Goal: Information Seeking & Learning: Check status

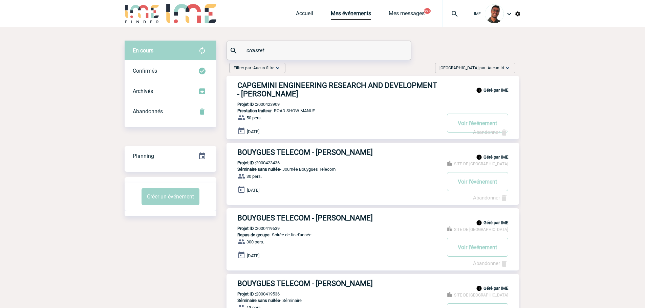
drag, startPoint x: 268, startPoint y: 49, endPoint x: 222, endPoint y: 46, distance: 46.4
click at [222, 46] on div "En cours En cours Confirmés Archivés Abandonnés En cours Confirmés Archivés Aba…" at bounding box center [323, 297] width 396 height 512
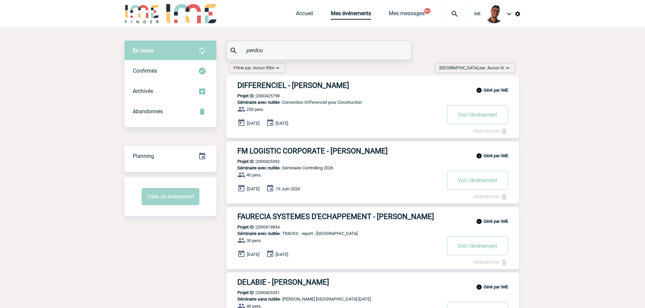
type input "perdou"
click at [191, 58] on div "En cours" at bounding box center [171, 51] width 92 height 20
click at [188, 66] on div "Confirmés" at bounding box center [171, 71] width 92 height 20
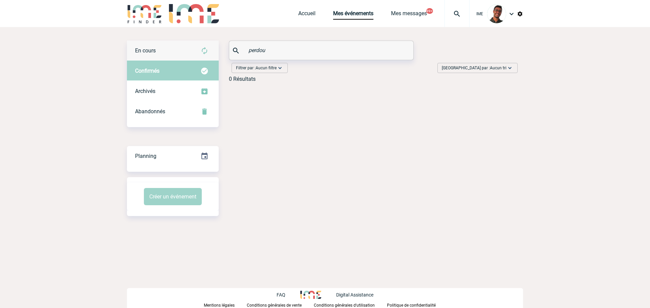
click at [193, 50] on div "En cours" at bounding box center [173, 51] width 92 height 20
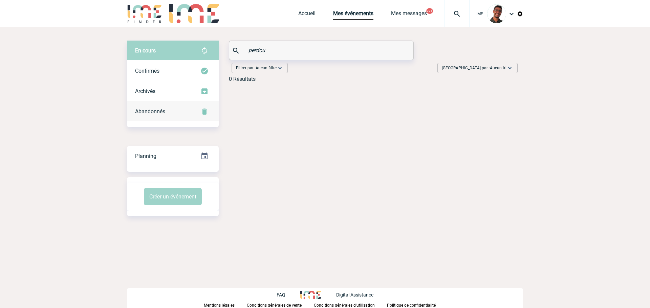
click at [188, 113] on div "Abandonnés" at bounding box center [173, 112] width 92 height 20
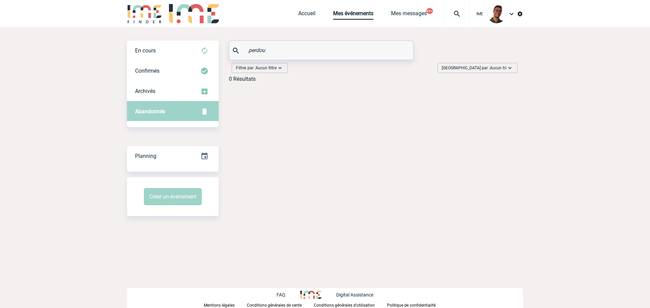
drag, startPoint x: 267, startPoint y: 52, endPoint x: 223, endPoint y: 51, distance: 43.3
click at [223, 51] on div "En cours En cours Confirmés Archivés Abandonnés En cours Confirmés Archivés Aba…" at bounding box center [325, 64] width 396 height 47
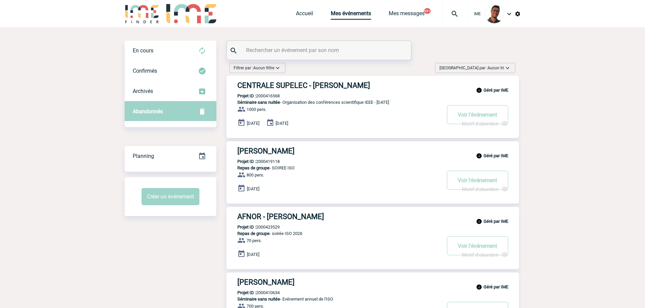
click at [266, 45] on input "text" at bounding box center [319, 50] width 151 height 10
paste input "CABALLERO"
type input "CABALLERO"
click at [197, 60] on div "En cours" at bounding box center [171, 51] width 92 height 20
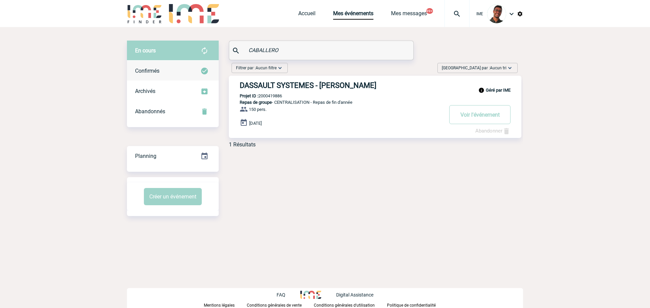
click at [198, 74] on div "Confirmés" at bounding box center [173, 71] width 92 height 20
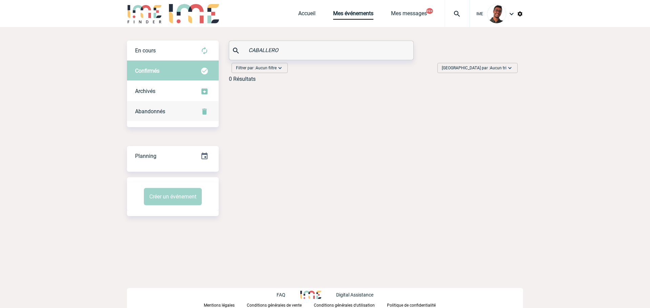
click at [198, 109] on div "Abandonnés" at bounding box center [173, 112] width 92 height 20
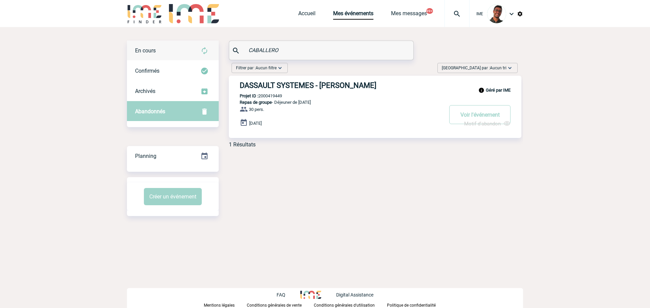
click at [194, 55] on div "En cours" at bounding box center [173, 51] width 92 height 20
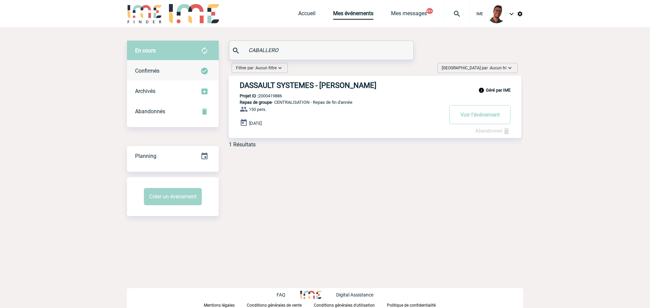
click at [198, 74] on div "Confirmés" at bounding box center [173, 71] width 92 height 20
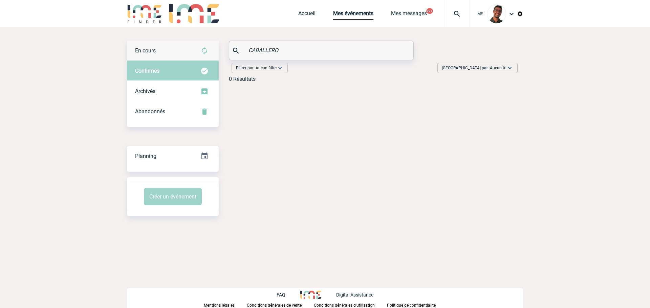
click at [203, 49] on img at bounding box center [204, 51] width 8 height 8
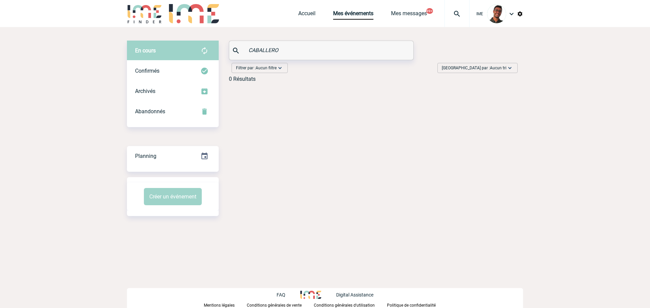
drag, startPoint x: 266, startPoint y: 48, endPoint x: 237, endPoint y: 48, distance: 29.1
click at [237, 48] on div "CABALLERO" at bounding box center [321, 50] width 184 height 19
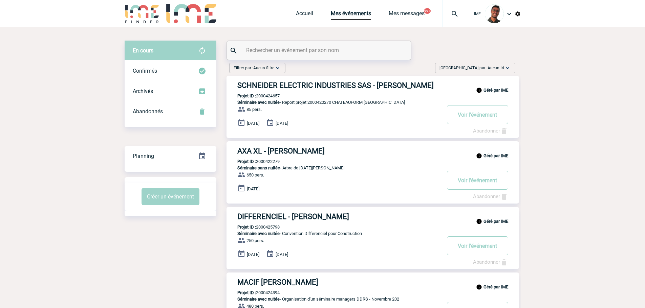
click at [281, 52] on input "text" at bounding box center [319, 50] width 151 height 10
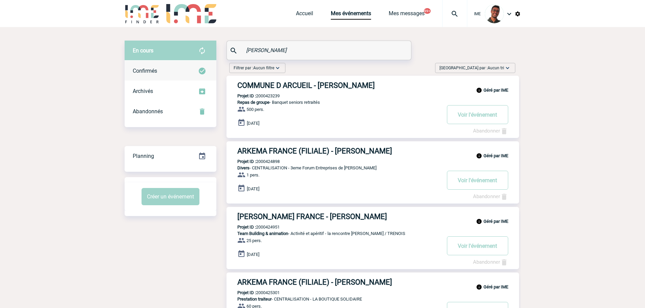
type input "martin"
click at [195, 69] on div "Confirmés" at bounding box center [171, 71] width 92 height 20
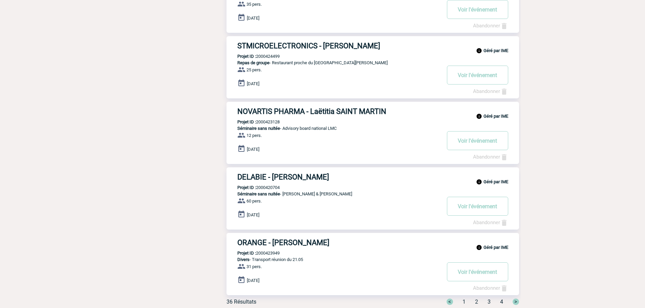
scroll to position [462, 0]
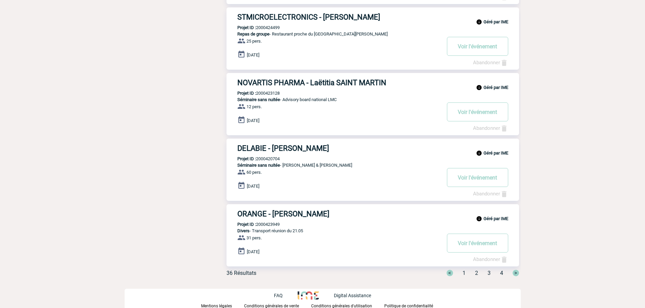
click at [477, 271] on span "2" at bounding box center [476, 273] width 3 height 6
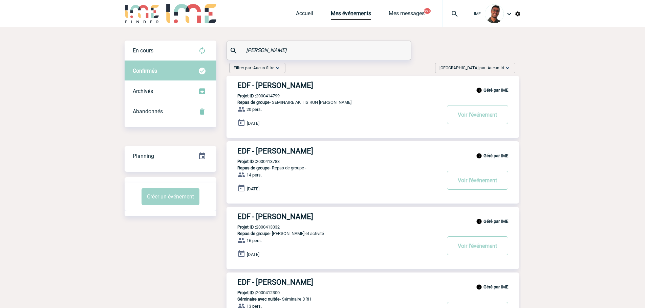
scroll to position [465, 0]
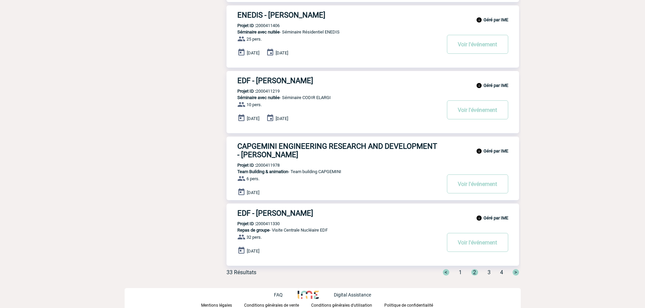
click at [489, 274] on span "3" at bounding box center [489, 273] width 3 height 6
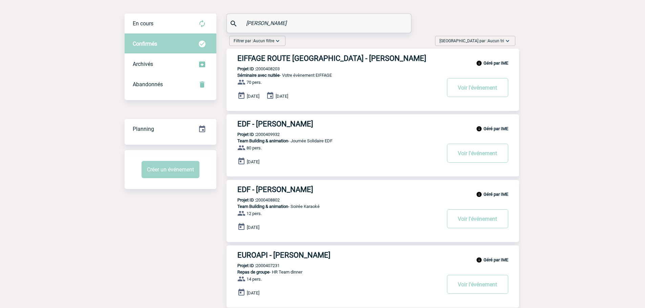
scroll to position [0, 0]
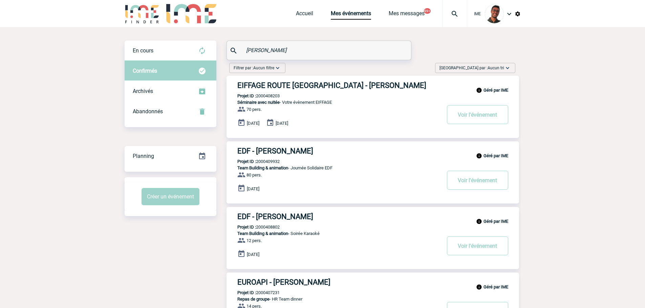
click at [449, 20] on div at bounding box center [454, 13] width 25 height 27
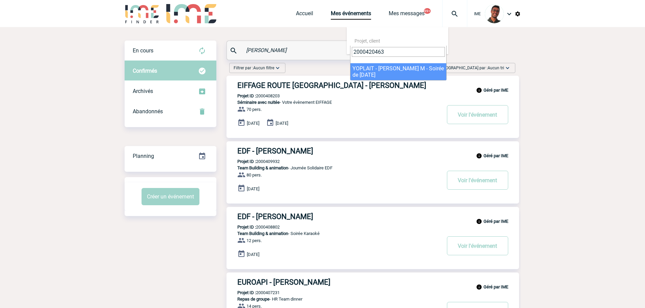
type input "2000420463"
select select "19964"
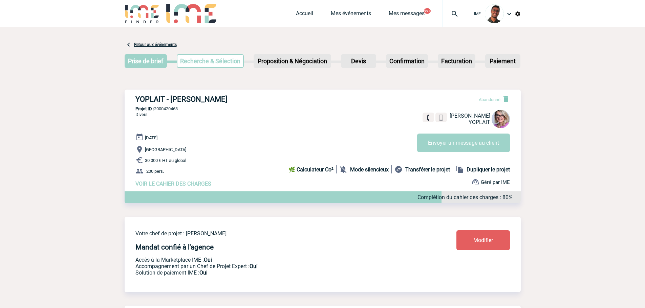
click at [218, 97] on h3 "YOPLAIT - Dunvel MARTIN" at bounding box center [236, 99] width 203 height 8
copy h3 "MARTIN"
click at [345, 7] on div "Accueil Mes événements Mes messages 99+ Projet, client Projet, client" at bounding box center [381, 13] width 171 height 27
click at [345, 10] on div "Accueil Mes événements Mes messages 99+ Projet, client Projet, client" at bounding box center [381, 13] width 171 height 27
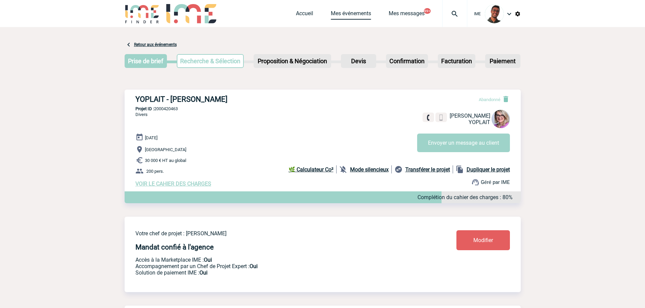
click at [344, 12] on link "Mes événements" at bounding box center [351, 14] width 40 height 9
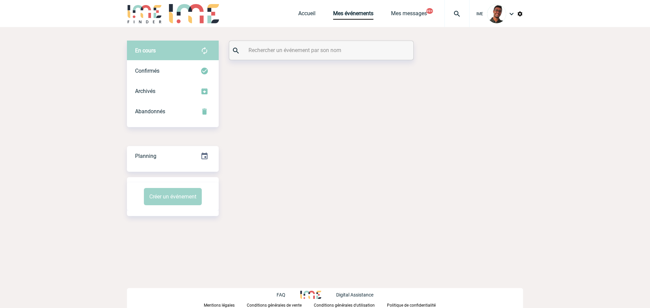
click at [335, 49] on input "text" at bounding box center [322, 50] width 151 height 10
paste input "MARTIN"
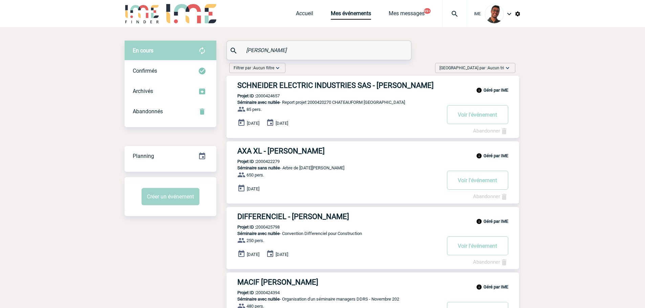
click at [159, 122] on div "En cours En cours Confirmés Archivés Abandonnés En cours Confirmés Archivés Aba…" at bounding box center [171, 84] width 92 height 87
click at [159, 120] on div "Abandonnés" at bounding box center [171, 112] width 92 height 20
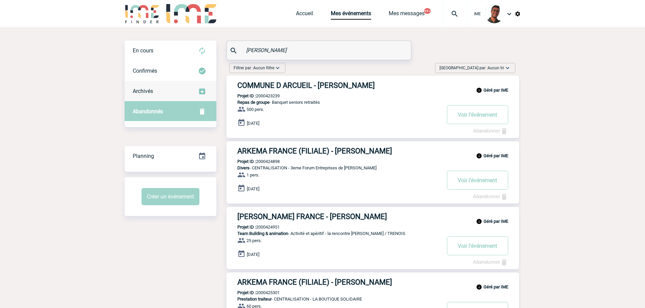
click at [164, 95] on div "Archivés" at bounding box center [171, 91] width 92 height 20
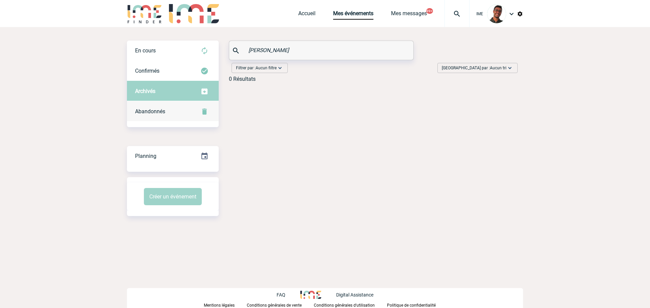
click at [162, 111] on span "Abandonnés" at bounding box center [150, 111] width 30 height 6
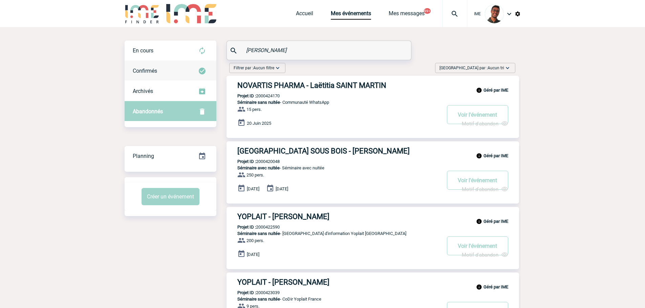
click at [181, 63] on div "Confirmés" at bounding box center [171, 71] width 92 height 20
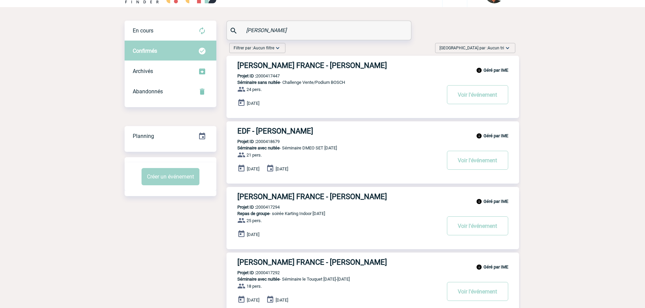
scroll to position [11, 0]
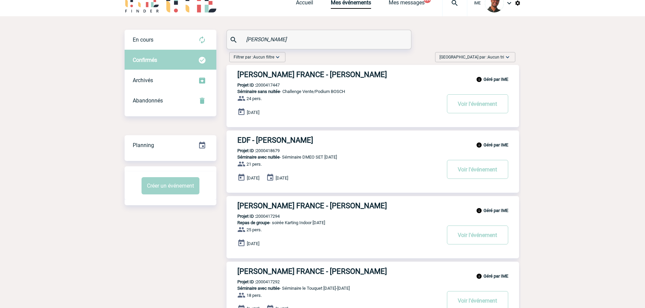
paste input "JOSSERAND"
drag, startPoint x: 275, startPoint y: 41, endPoint x: 229, endPoint y: 39, distance: 45.8
click at [230, 39] on div "JOSSERAND" at bounding box center [319, 39] width 184 height 19
type input "JOSSERAND"
click at [180, 41] on div "En cours" at bounding box center [171, 40] width 92 height 20
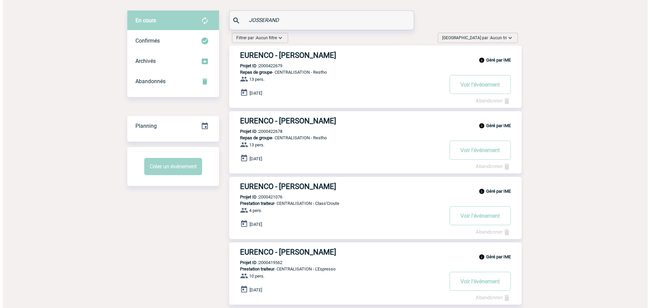
scroll to position [0, 0]
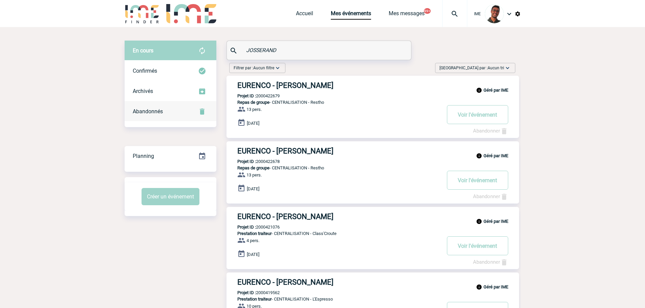
click at [191, 119] on div "Abandonnés" at bounding box center [171, 112] width 92 height 20
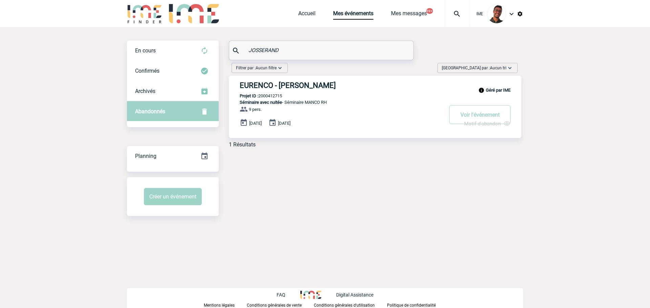
click at [520, 16] on img at bounding box center [520, 14] width 6 height 6
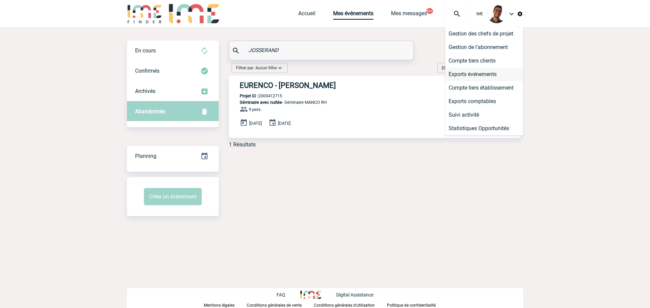
click at [483, 71] on li "Exports événements" at bounding box center [484, 75] width 78 height 14
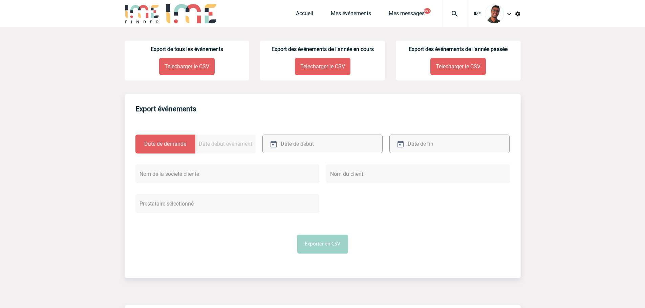
click at [312, 157] on div "Date de demande Date début événement" at bounding box center [322, 150] width 381 height 30
click at [318, 149] on div at bounding box center [322, 144] width 120 height 19
click at [319, 146] on input "text" at bounding box center [315, 144] width 72 height 10
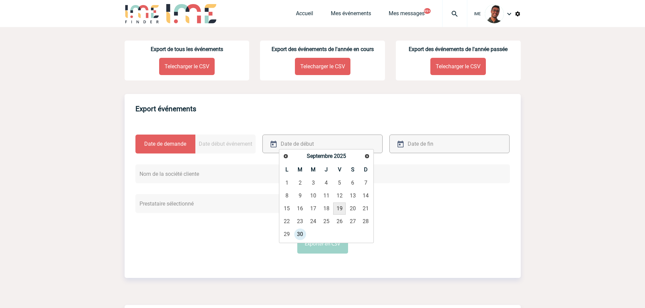
click at [339, 207] on link "19" at bounding box center [339, 209] width 13 height 12
type input "19-09-2025"
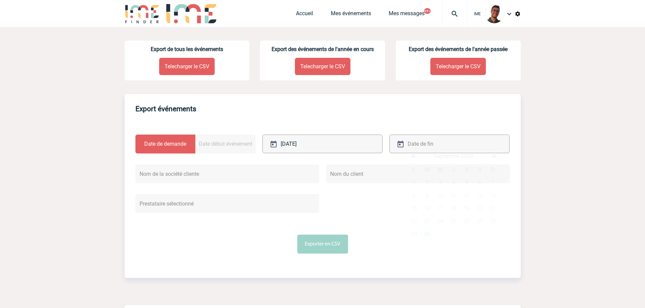
drag, startPoint x: 410, startPoint y: 148, endPoint x: 405, endPoint y: 167, distance: 19.6
click at [410, 147] on input "text" at bounding box center [442, 144] width 72 height 10
click at [430, 235] on link "30" at bounding box center [427, 235] width 13 height 12
type input "30-09-2025"
click at [346, 240] on button "Exporter en CSV" at bounding box center [322, 244] width 51 height 19
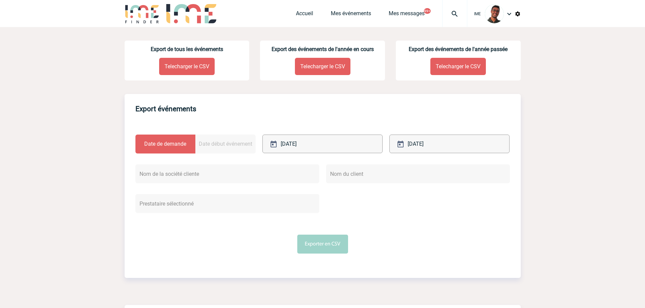
click at [460, 19] on div at bounding box center [454, 13] width 25 height 27
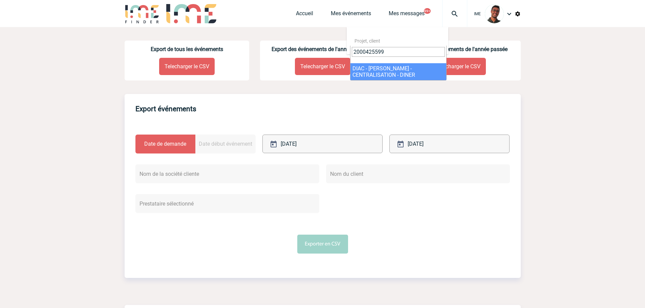
type input "2000425599"
select select "25100"
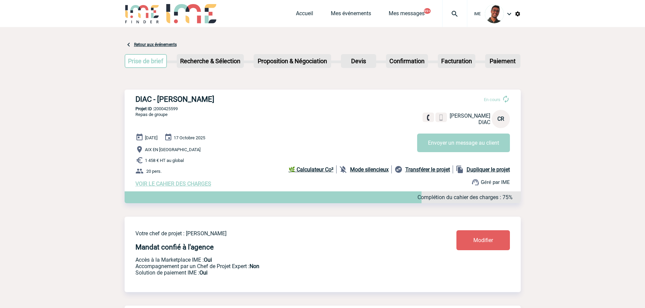
click at [199, 102] on h3 "DIAC - [PERSON_NAME]" at bounding box center [236, 99] width 203 height 8
copy h3 "RIFFARD"
click at [361, 11] on link "Mes événements" at bounding box center [351, 14] width 40 height 9
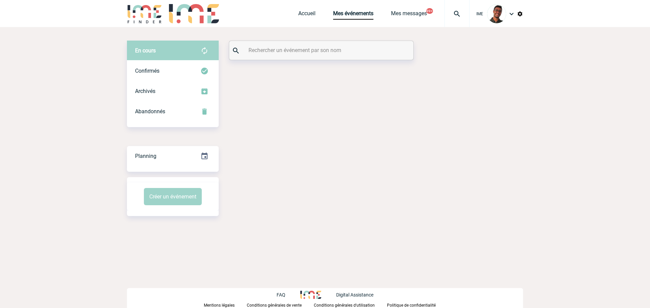
click at [326, 57] on div at bounding box center [321, 50] width 184 height 19
click at [326, 52] on input "text" at bounding box center [322, 50] width 151 height 10
paste input "RIFFARD"
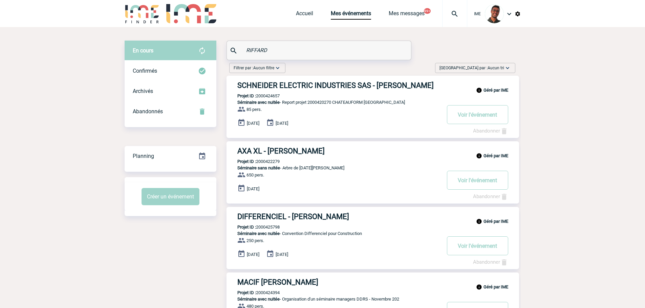
type input "RIFFARD"
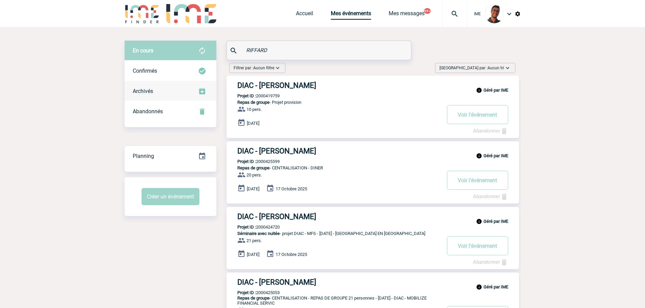
click at [191, 82] on div "Archivés" at bounding box center [171, 91] width 92 height 20
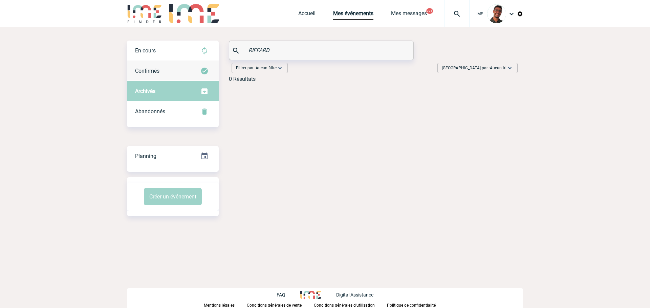
click at [191, 72] on div "Confirmés" at bounding box center [173, 71] width 92 height 20
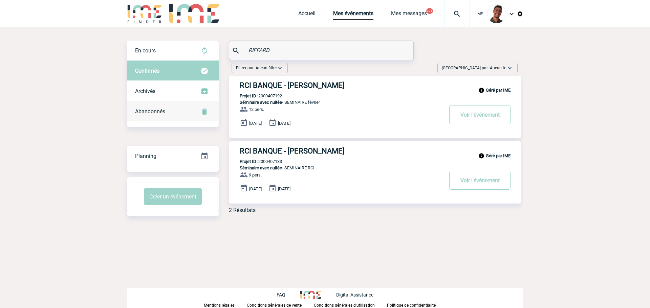
click at [183, 113] on div "Abandonnés" at bounding box center [173, 112] width 92 height 20
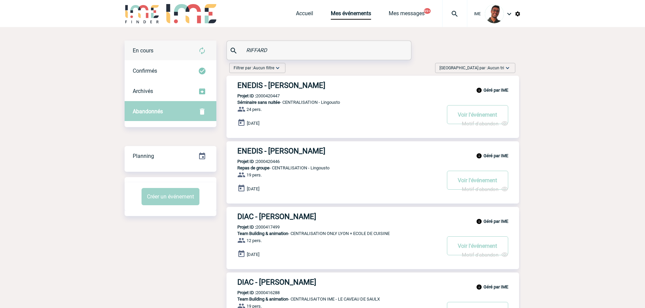
click at [180, 49] on div "En cours" at bounding box center [171, 51] width 92 height 20
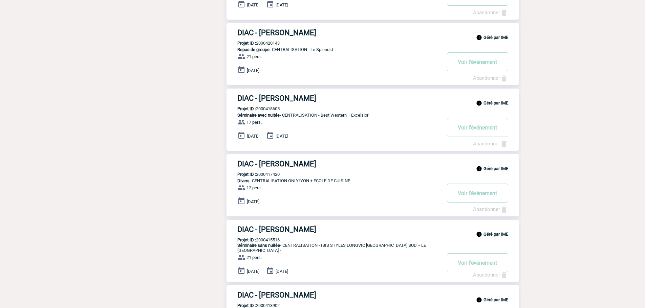
scroll to position [361, 0]
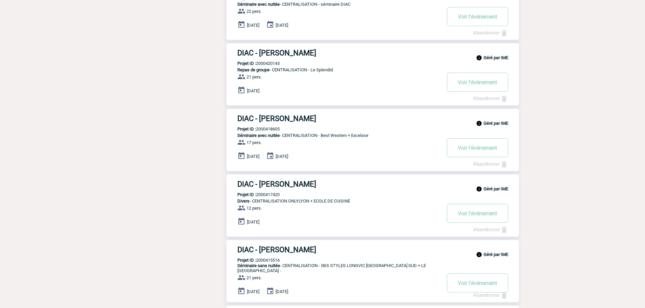
click at [266, 259] on p "Projet ID : 2000415516" at bounding box center [253, 260] width 53 height 5
copy p "2000415516"
click at [196, 218] on div "Filtrer par : Aucun filtre Aucun filtre Prise de brief Recherche & Sélection Pr…" at bounding box center [323, 41] width 396 height 684
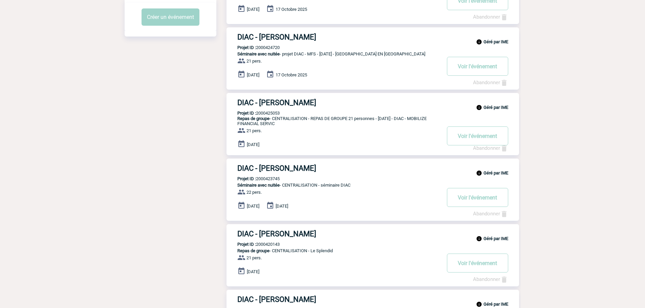
scroll to position [56, 0]
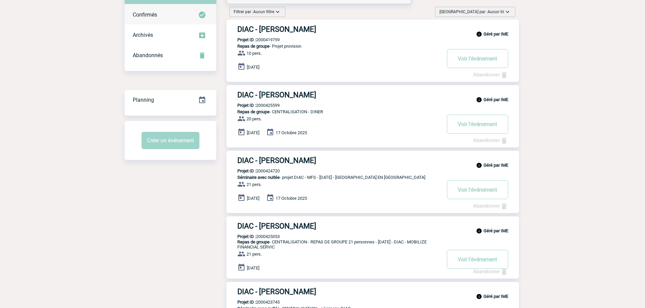
click at [147, 12] on span "Confirmés" at bounding box center [145, 15] width 24 height 6
click at [156, 53] on span "Abandonnés" at bounding box center [148, 55] width 30 height 6
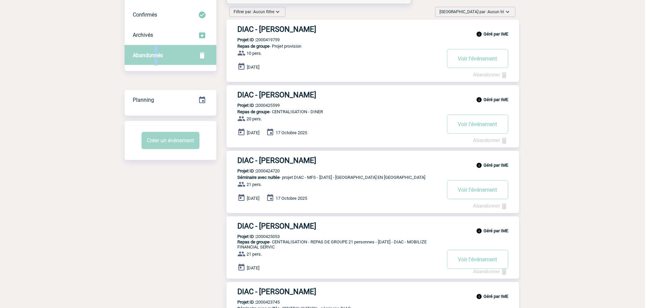
scroll to position [0, 0]
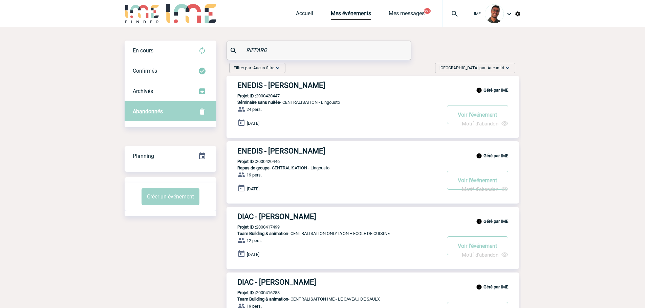
click at [109, 86] on body "IME Accueil Mes événements" at bounding box center [322, 254] width 645 height 509
click at [165, 32] on div "En cours En cours Confirmés Archivés Abandonnés En cours Confirmés Archivés Aba…" at bounding box center [323, 268] width 396 height 482
click at [160, 46] on div "En cours" at bounding box center [171, 51] width 92 height 20
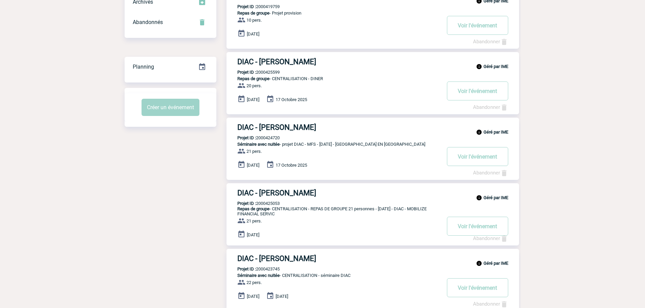
scroll to position [102, 0]
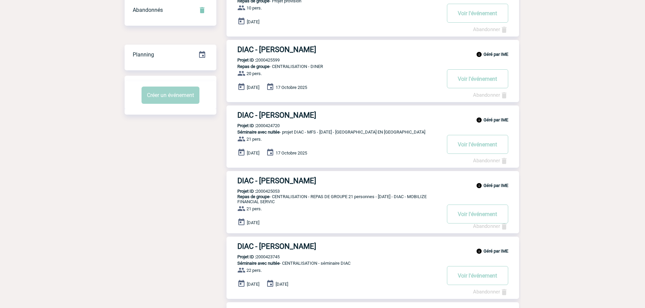
click at [330, 169] on div "Filtrer par : Aucun filtre Aucun filtre Prise de brief Recherche & Sélection Pr…" at bounding box center [368, 301] width 304 height 684
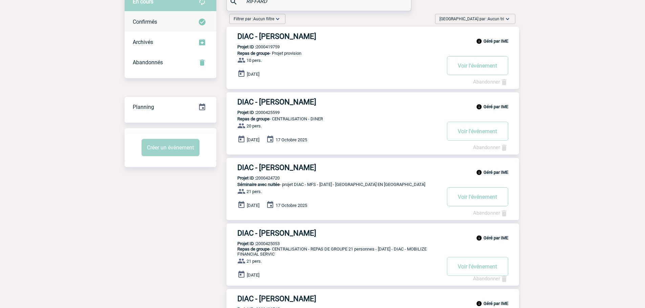
scroll to position [0, 0]
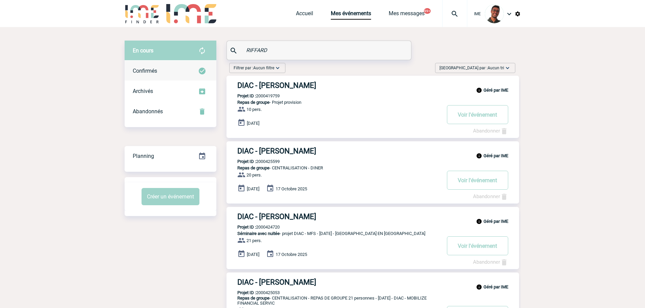
click at [168, 66] on div "Confirmés" at bounding box center [171, 71] width 92 height 20
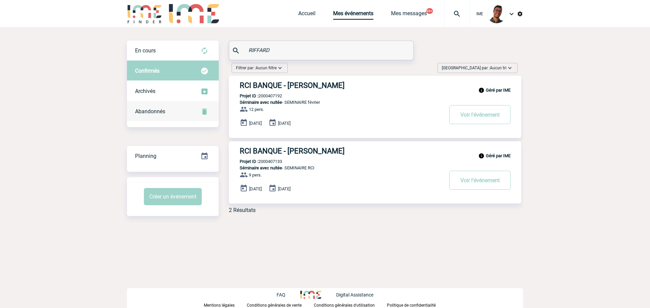
click at [184, 115] on div "Abandonnés" at bounding box center [173, 112] width 92 height 20
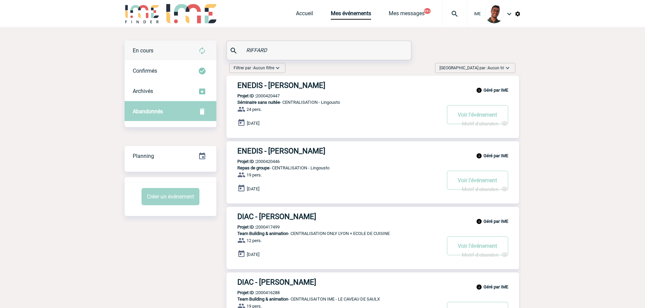
click at [175, 60] on div "En cours" at bounding box center [171, 51] width 92 height 20
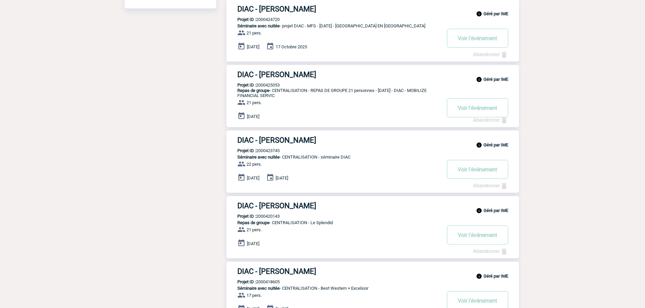
scroll to position [203, 0]
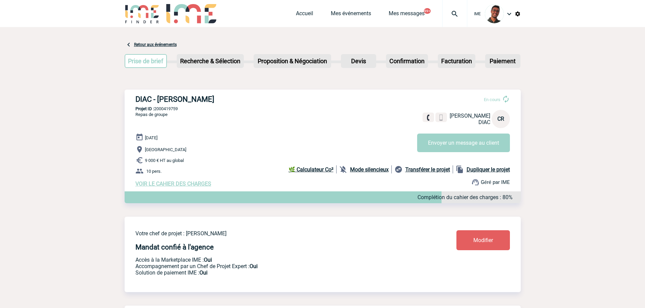
click at [173, 109] on p "Projet ID : 2000419759" at bounding box center [323, 108] width 396 height 5
copy p "2000419759"
click at [192, 120] on div "DIAC - [PERSON_NAME] En cours [PERSON_NAME] DIAC CR Envoyer un message au clien…" at bounding box center [323, 141] width 396 height 103
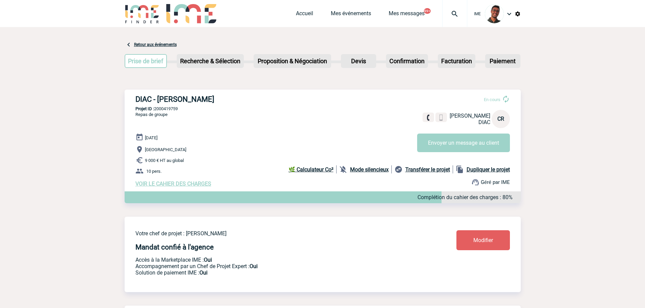
click at [166, 111] on p "Projet ID : 2000419759" at bounding box center [323, 108] width 396 height 5
copy p "2000419759"
click at [182, 146] on div "31 Décembre 2025 Paris 9 000 € HT au global 10 pers. VOIR LE CAHIER DES CHARGES…" at bounding box center [327, 160] width 385 height 54
click at [193, 118] on div "DIAC - Catherine RIFFARD En cours Catherine RIFFARD DIAC CR Envoyer un message …" at bounding box center [323, 141] width 396 height 103
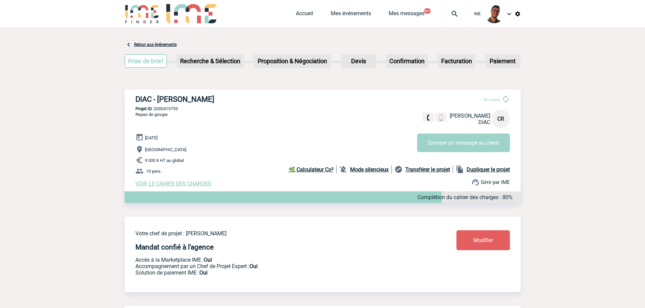
click at [160, 110] on p "Projet ID : 2000419759" at bounding box center [323, 108] width 396 height 5
copy p "2000419759"
click at [251, 109] on p "Projet ID : 2000419759" at bounding box center [323, 108] width 396 height 5
click at [174, 108] on p "Projet ID : 2000419759" at bounding box center [323, 108] width 396 height 5
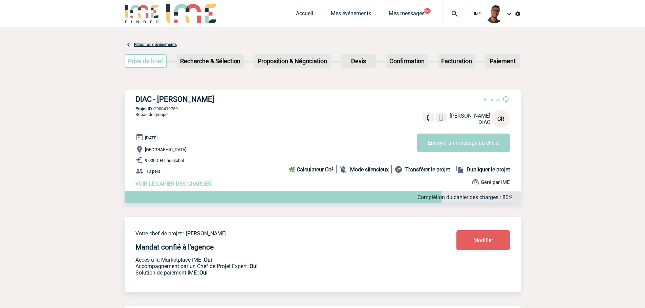
click at [174, 108] on p "Projet ID : 2000419759" at bounding box center [323, 108] width 396 height 5
click at [226, 116] on div "DIAC - Catherine RIFFARD En cours Catherine RIFFARD DIAC CR Envoyer un message …" at bounding box center [323, 141] width 396 height 103
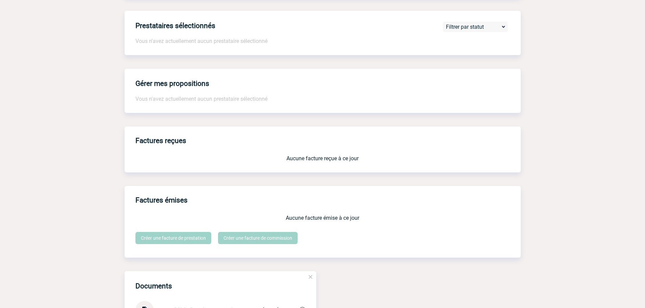
scroll to position [612, 0]
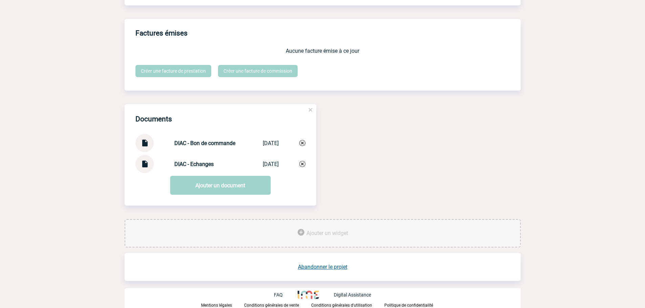
click at [145, 143] on img at bounding box center [144, 140] width 9 height 13
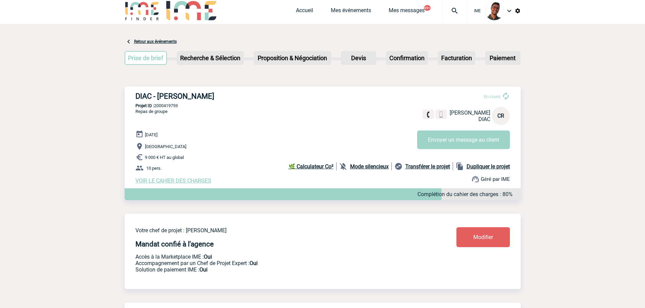
scroll to position [0, 0]
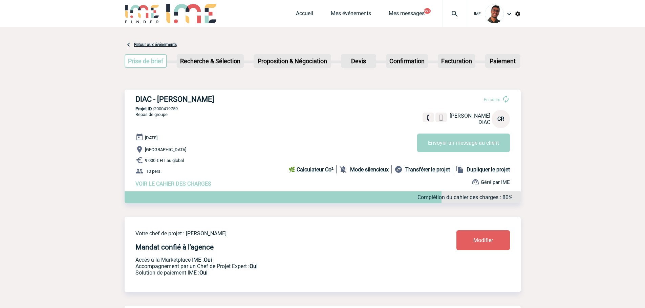
drag, startPoint x: 146, startPoint y: 140, endPoint x: 196, endPoint y: 139, distance: 49.4
click at [196, 139] on div "31 Décembre 2025 Paris 9 000 € HT au global 10 pers. VOIR LE CAHIER DES CHARGES…" at bounding box center [327, 160] width 385 height 54
click at [164, 108] on p "Projet ID : 2000425599" at bounding box center [323, 108] width 396 height 5
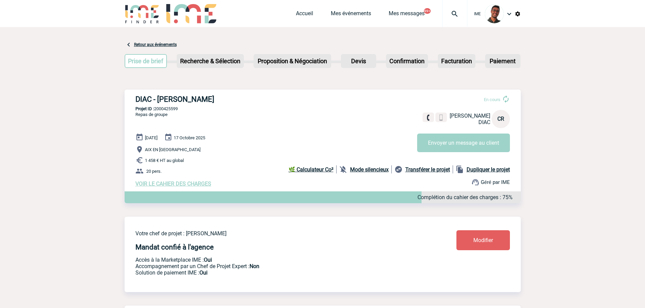
copy p "2000425599"
click at [161, 111] on p "Projet ID : 2000425599" at bounding box center [323, 108] width 396 height 5
click at [167, 121] on p "Repas de groupe" at bounding box center [146, 123] width 43 height 22
click at [162, 108] on p "Projet ID : 2000425599" at bounding box center [323, 108] width 396 height 5
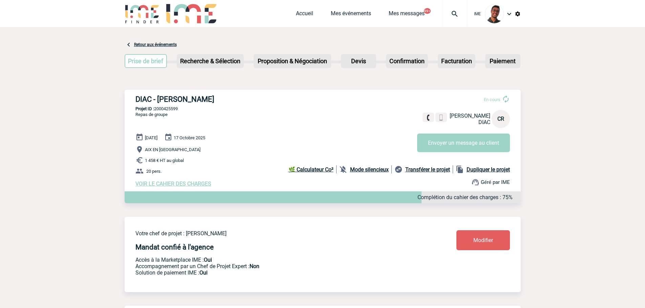
click at [162, 108] on p "Projet ID : 2000425599" at bounding box center [323, 108] width 396 height 5
copy p "2000425599"
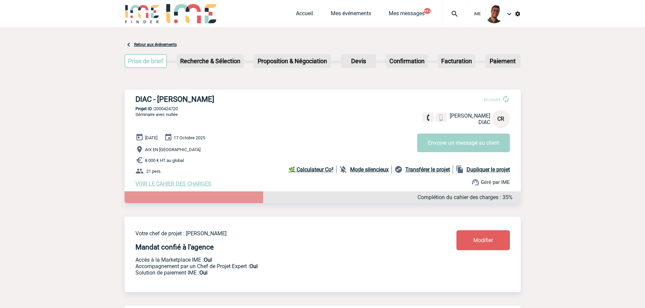
click at [161, 109] on p "Projet ID : 2000424720" at bounding box center [323, 108] width 396 height 5
copy p "2000424720"
click at [162, 107] on div "DIAC - Catherine RIFFARD En cours Catherine RIFFARD DIAC CR Envoyer un message …" at bounding box center [323, 141] width 396 height 103
click at [163, 109] on p "Projet ID : 2000424720" at bounding box center [323, 108] width 396 height 5
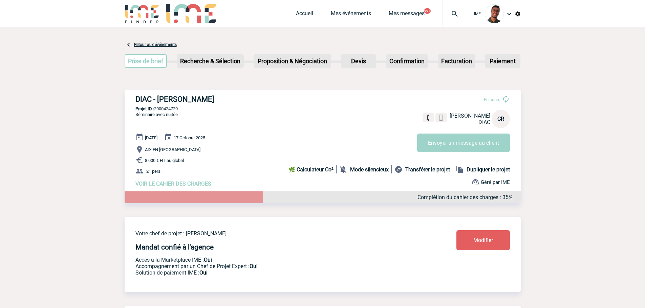
click at [163, 109] on p "Projet ID : 2000424720" at bounding box center [323, 108] width 396 height 5
copy p "2000424720"
click at [170, 116] on span "Séminaire avec nuitée" at bounding box center [156, 114] width 42 height 5
click at [177, 111] on p "Projet ID : 2000424720" at bounding box center [323, 108] width 396 height 5
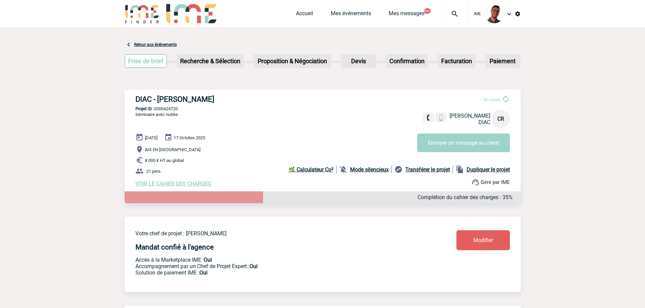
copy p "2000424720"
click at [200, 136] on div "16 Octobre 2025 17 Octobre 2025 AIX EN PROVENCE 8 000 € HT au global 21 pers. V…" at bounding box center [327, 160] width 385 height 54
click at [176, 108] on p "Projet ID : 2000424720" at bounding box center [323, 108] width 396 height 5
copy p "2000424720"
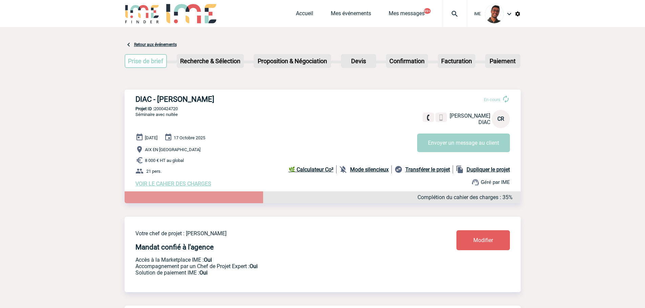
click at [158, 125] on p "Séminaire avec nuitée" at bounding box center [151, 123] width 53 height 22
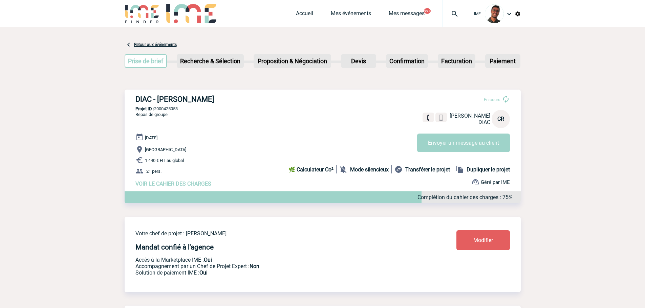
click at [172, 110] on p "Projet ID : 2000425053" at bounding box center [323, 108] width 396 height 5
copy p "2000425053"
click at [233, 123] on div "DIAC - [PERSON_NAME] En cours [PERSON_NAME] DIAC CR Envoyer un message au clien…" at bounding box center [323, 141] width 396 height 103
click at [168, 109] on p "Projet ID : 2000425053" at bounding box center [323, 108] width 396 height 5
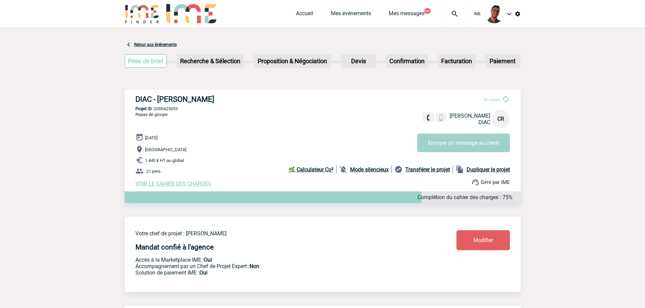
click at [168, 109] on p "Projet ID : 2000425053" at bounding box center [323, 108] width 396 height 5
copy p "2000425053"
click at [159, 126] on p "Repas de groupe" at bounding box center [146, 123] width 43 height 22
click at [168, 110] on p "Projet ID : 2000425053" at bounding box center [323, 108] width 396 height 5
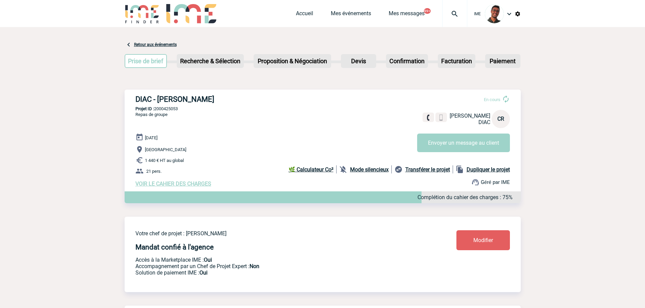
copy p "2000425053"
click at [172, 109] on p "Projet ID : 2000425053" at bounding box center [323, 108] width 396 height 5
copy p "2000425053"
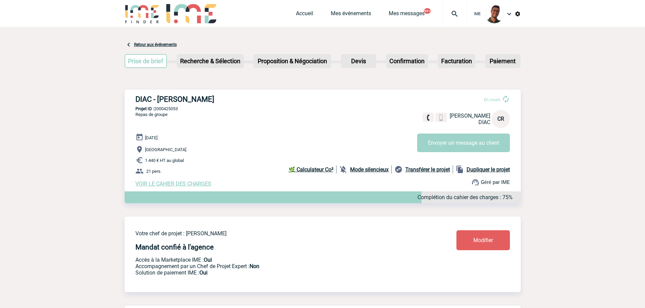
click at [206, 116] on div "DIAC - Catherine RIFFARD En cours Catherine RIFFARD DIAC CR Envoyer un message …" at bounding box center [323, 141] width 396 height 103
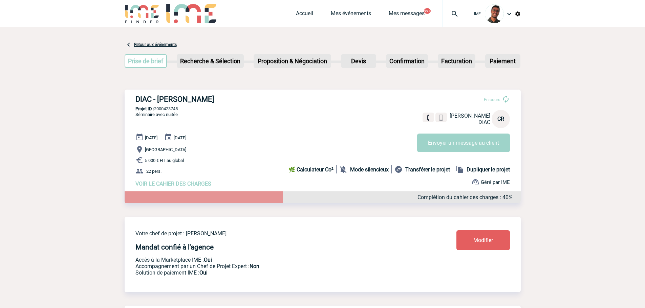
click at [169, 110] on p "Projet ID : 2000423745" at bounding box center [323, 108] width 396 height 5
click at [172, 110] on p "Projet ID : 2000423745" at bounding box center [323, 108] width 396 height 5
drag, startPoint x: 235, startPoint y: 112, endPoint x: 239, endPoint y: 114, distance: 5.0
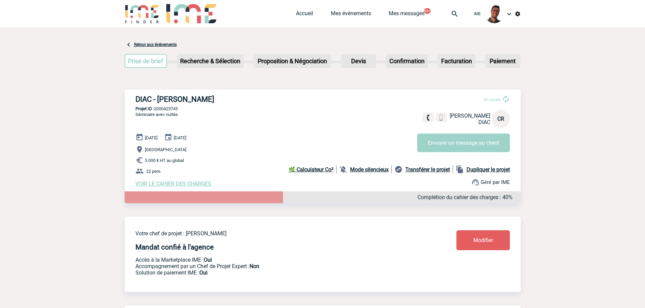
click at [235, 111] on p "Projet ID : 2000423745" at bounding box center [323, 108] width 396 height 5
click at [268, 101] on h3 "DIAC - [PERSON_NAME]" at bounding box center [236, 99] width 203 height 8
click at [159, 108] on p "Projet ID : 2000423745" at bounding box center [323, 108] width 396 height 5
click at [157, 114] on span "Séminaire avec nuitée" at bounding box center [156, 114] width 42 height 5
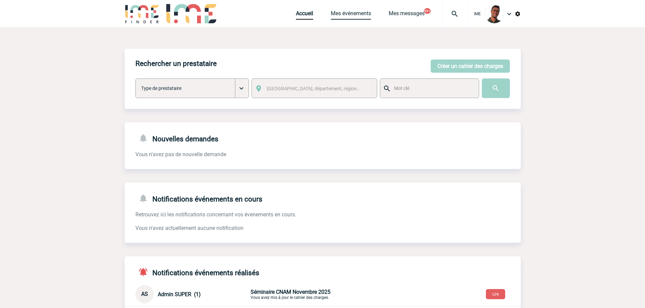
click at [347, 16] on link "Mes événements" at bounding box center [351, 14] width 40 height 9
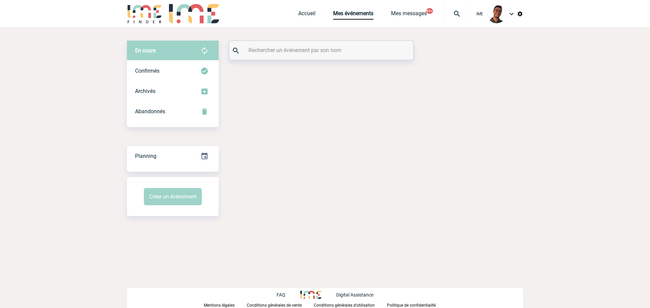
click at [318, 47] on input "text" at bounding box center [322, 50] width 151 height 10
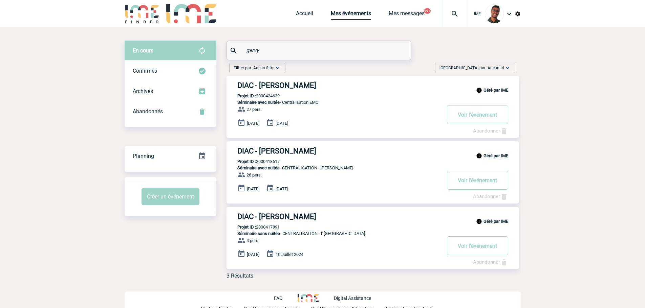
type input "gervy"
click at [271, 97] on p "Projet ID : 2000424639" at bounding box center [253, 95] width 53 height 5
click at [269, 160] on p "Projet ID : 2000418617" at bounding box center [253, 161] width 53 height 5
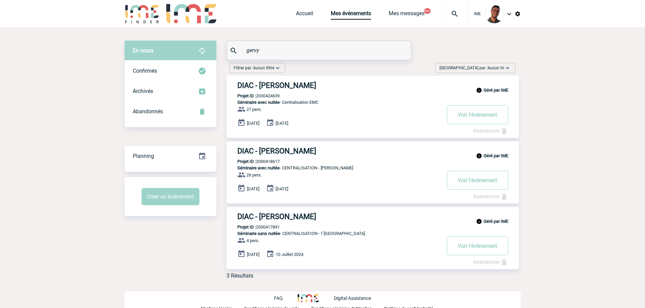
click at [207, 223] on div "Filtrer par : Aucun filtre Aucun filtre Prise de brief Recherche & Sélection Pr…" at bounding box center [323, 172] width 396 height 224
click at [270, 95] on p "Projet ID : 2000424639" at bounding box center [253, 95] width 53 height 5
click at [280, 85] on h3 "DIAC - Pierre-Antoine GERVY" at bounding box center [338, 85] width 203 height 8
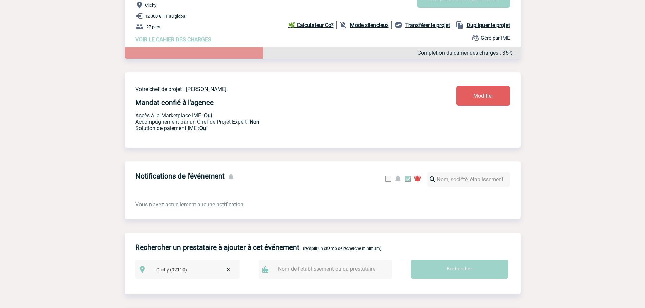
scroll to position [34, 0]
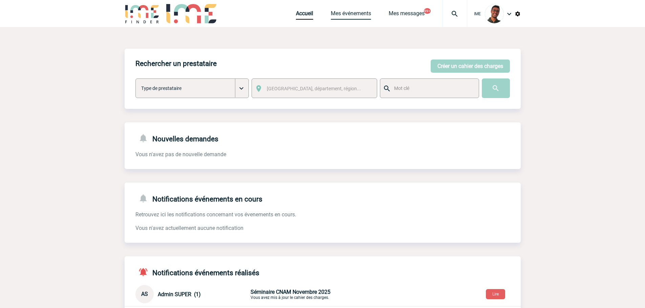
click at [350, 16] on link "Mes événements" at bounding box center [351, 14] width 40 height 9
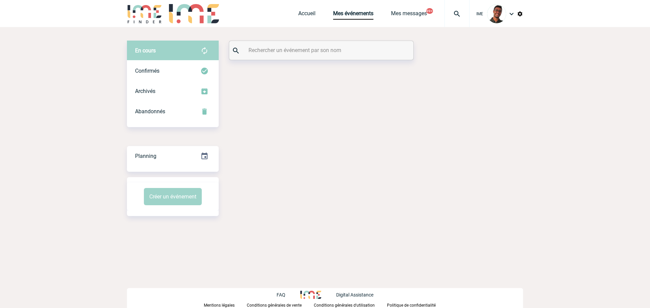
click at [299, 45] on div at bounding box center [321, 50] width 184 height 19
click at [292, 47] on input "text" at bounding box center [322, 50] width 151 height 10
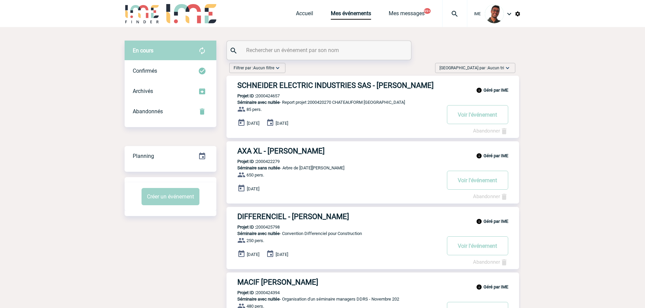
paste input "DELSOL"
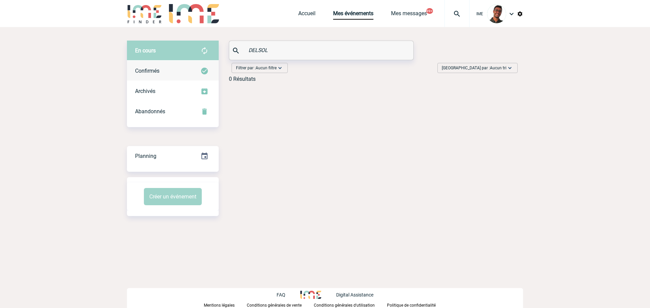
type input "DELSOL"
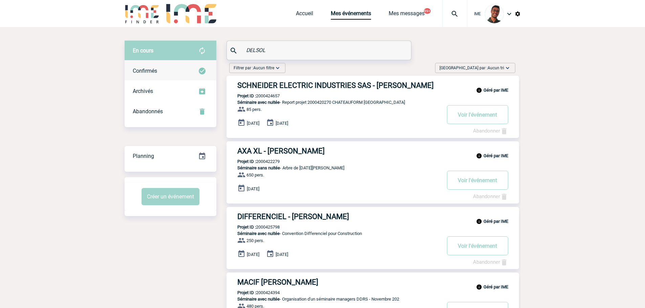
click at [191, 69] on div "Confirmés" at bounding box center [171, 71] width 92 height 20
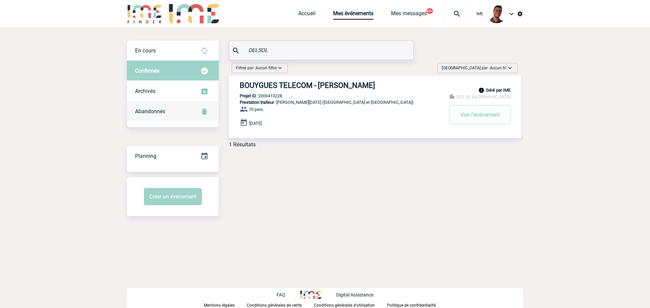
click at [197, 116] on div "Abandonnés" at bounding box center [173, 112] width 92 height 20
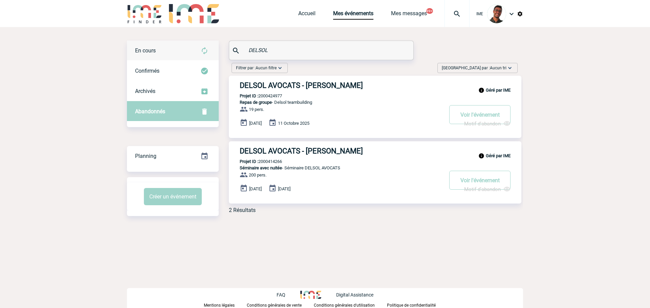
click at [205, 49] on img at bounding box center [204, 51] width 8 height 8
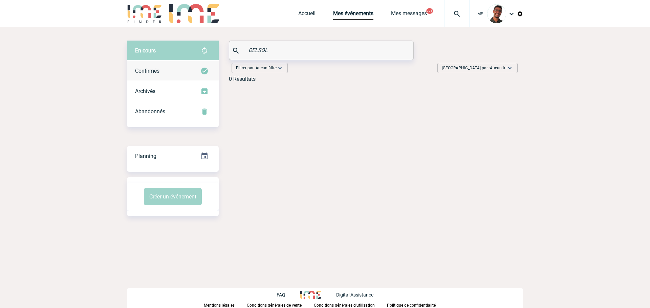
click at [162, 75] on div "Confirmés" at bounding box center [173, 71] width 92 height 20
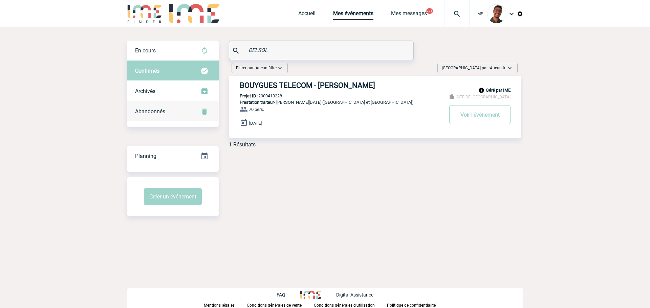
click at [156, 108] on div "Abandonnés" at bounding box center [173, 112] width 92 height 20
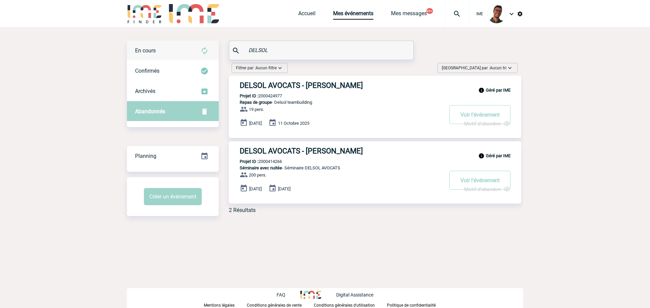
click at [174, 41] on div "En cours" at bounding box center [173, 51] width 92 height 20
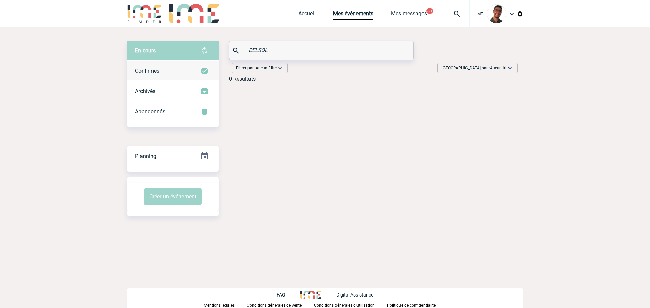
click at [173, 64] on div "Confirmés" at bounding box center [173, 71] width 92 height 20
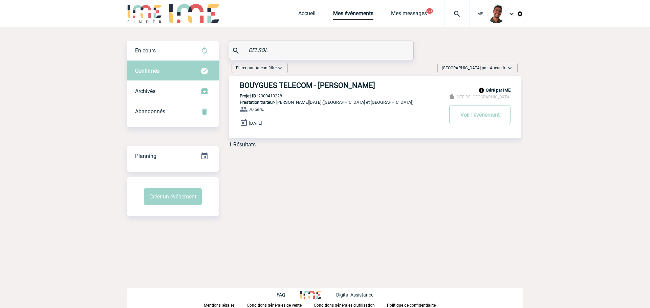
click at [78, 72] on body "IME Accueil Mes événements" at bounding box center [325, 154] width 650 height 308
click at [273, 52] on input "DELSOL" at bounding box center [322, 50] width 151 height 10
